Goal: Understand process/instructions

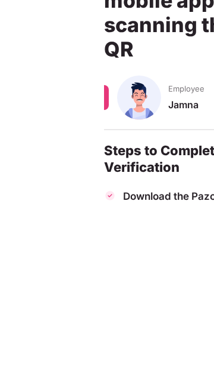
click at [158, 296] on img at bounding box center [139, 274] width 44 height 44
click at [124, 377] on div "Download the Pazcare app" at bounding box center [183, 380] width 121 height 26
click at [173, 377] on div "Download the Pazcare app" at bounding box center [183, 380] width 121 height 26
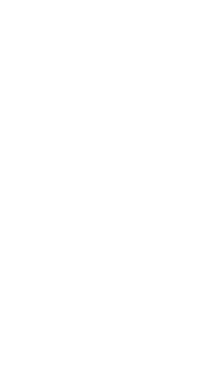
scroll to position [153, 0]
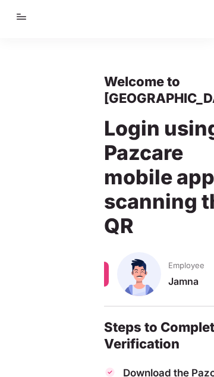
click at [117, 296] on img at bounding box center [139, 274] width 44 height 44
